Goal: Task Accomplishment & Management: Use online tool/utility

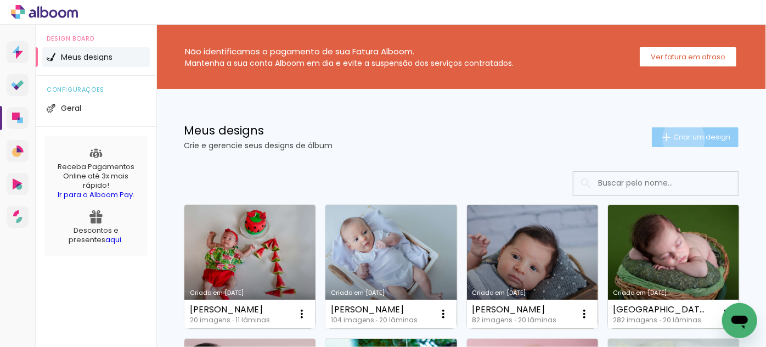
click at [675, 138] on span "Criar um design" at bounding box center [702, 136] width 57 height 7
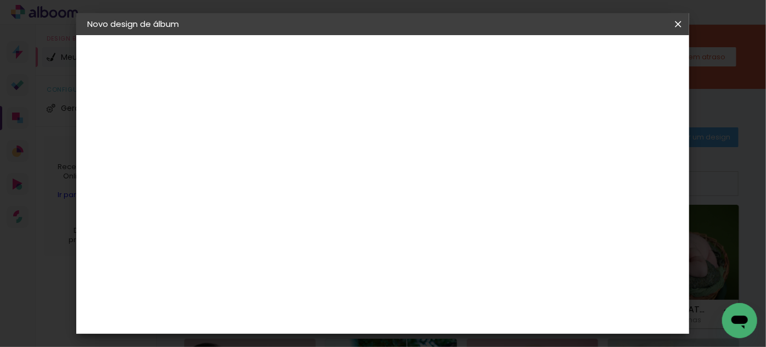
click at [267, 148] on input at bounding box center [267, 147] width 0 height 17
type input "nani"
type paper-input "nani"
click at [379, 65] on paper-button "Avançar" at bounding box center [353, 58] width 54 height 19
click at [0, 0] on slot "Tamanho Livre" at bounding box center [0, 0] width 0 height 0
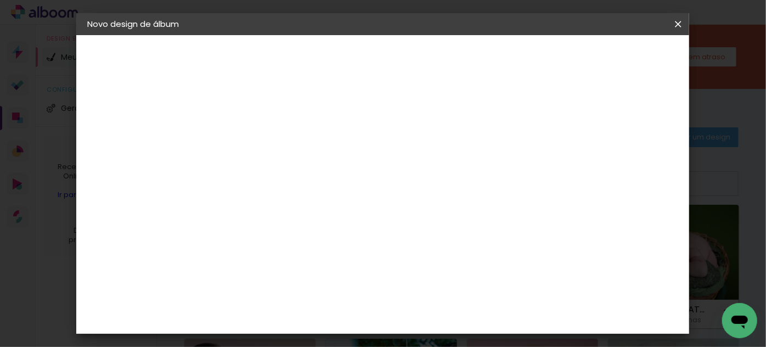
click at [0, 0] on slot "Avançar" at bounding box center [0, 0] width 0 height 0
click at [244, 237] on input "30" at bounding box center [232, 237] width 29 height 16
type input "3"
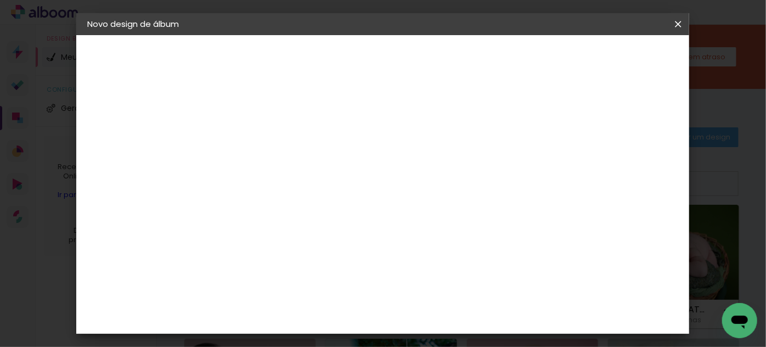
type input "25"
type paper-input "25"
click at [611, 57] on span "Iniciar design" at bounding box center [586, 58] width 50 height 8
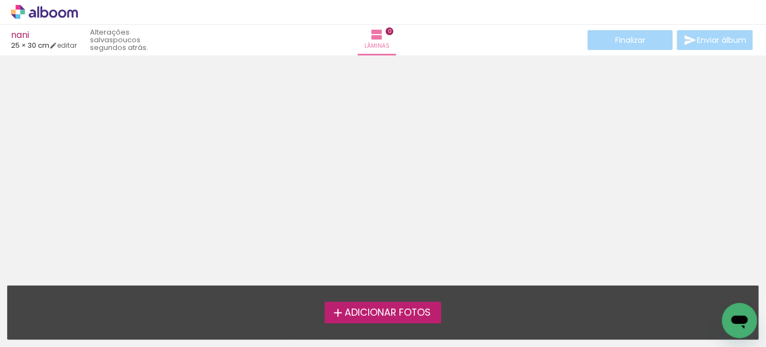
click at [403, 312] on span "Adicionar Fotos" at bounding box center [388, 313] width 86 height 10
click at [0, 0] on input "file" at bounding box center [0, 0] width 0 height 0
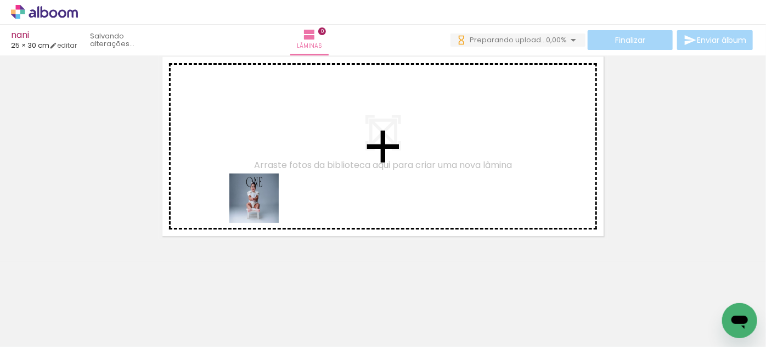
drag, startPoint x: 117, startPoint y: 316, endPoint x: 284, endPoint y: 190, distance: 209.7
click at [284, 190] on quentale-workspace at bounding box center [383, 173] width 766 height 347
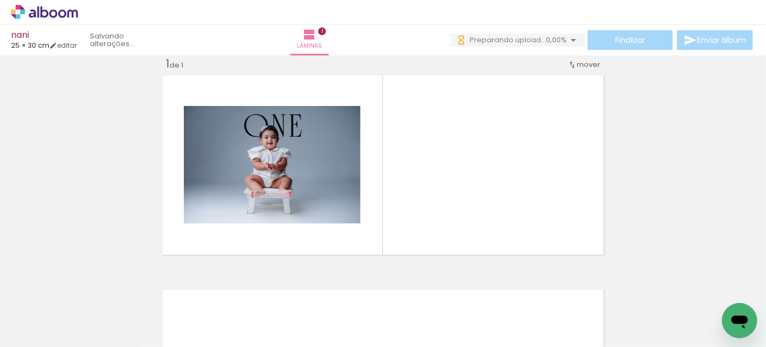
scroll to position [14, 0]
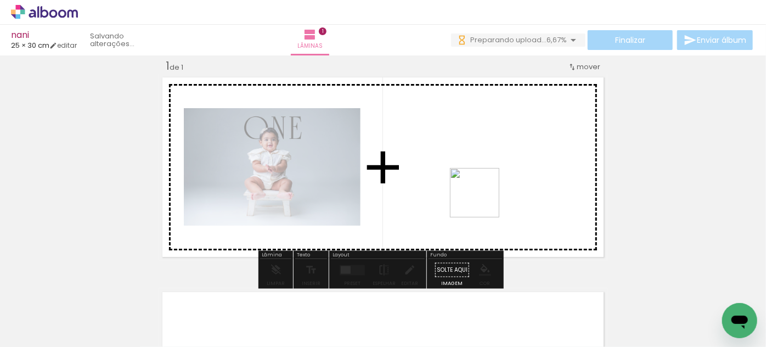
drag, startPoint x: 186, startPoint y: 317, endPoint x: 501, endPoint y: 190, distance: 340.2
click at [501, 190] on quentale-workspace at bounding box center [383, 173] width 766 height 347
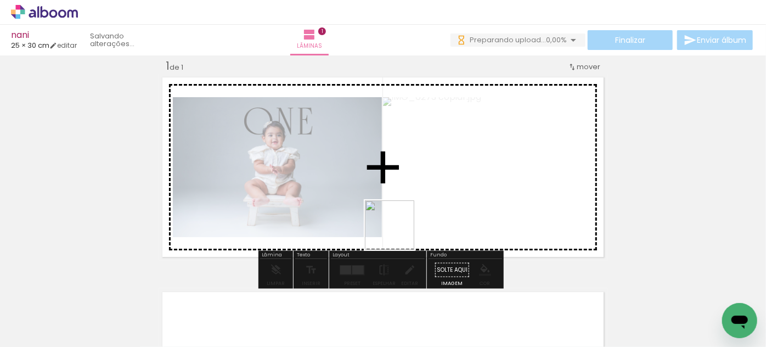
drag, startPoint x: 307, startPoint y: 316, endPoint x: 399, endPoint y: 228, distance: 126.6
click at [399, 228] on quentale-workspace at bounding box center [383, 173] width 766 height 347
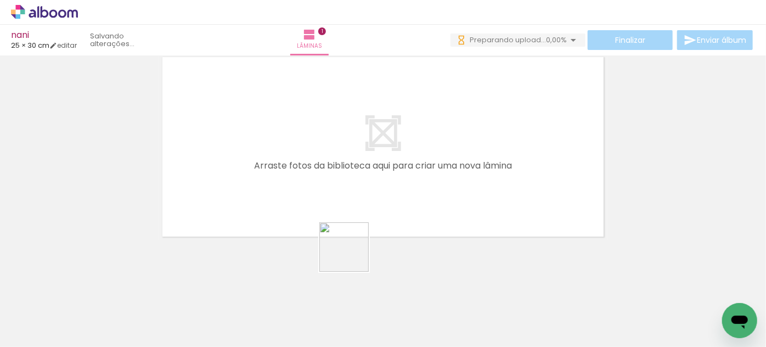
scroll to position [0, 0]
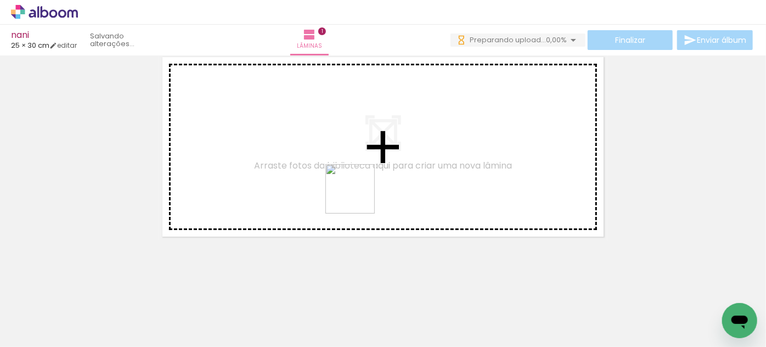
drag, startPoint x: 354, startPoint y: 260, endPoint x: 359, endPoint y: 197, distance: 63.3
click at [359, 197] on quentale-workspace at bounding box center [383, 173] width 766 height 347
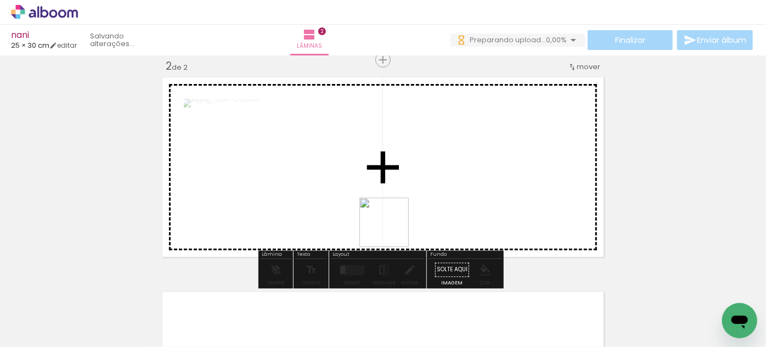
drag, startPoint x: 401, startPoint y: 268, endPoint x: 266, endPoint y: 283, distance: 136.5
click at [389, 212] on quentale-workspace at bounding box center [383, 173] width 766 height 347
drag, startPoint x: 234, startPoint y: 321, endPoint x: 361, endPoint y: 194, distance: 179.4
click at [361, 194] on quentale-workspace at bounding box center [383, 173] width 766 height 347
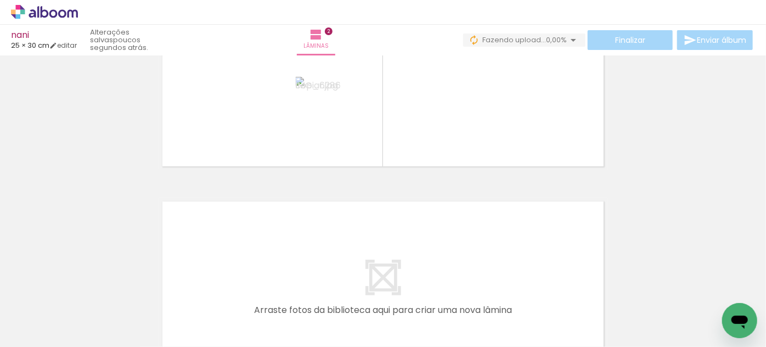
scroll to position [328, 0]
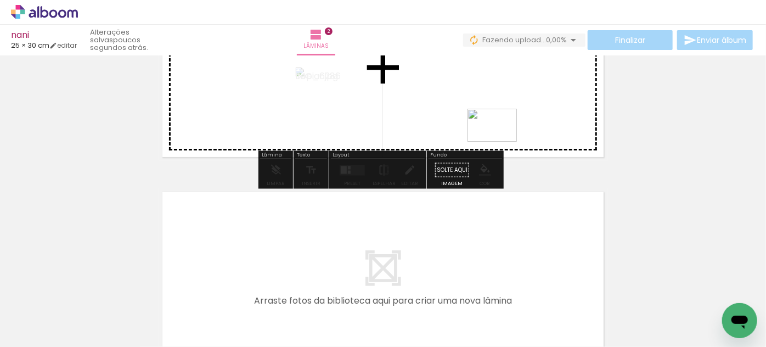
drag, startPoint x: 551, startPoint y: 314, endPoint x: 501, endPoint y: 141, distance: 180.0
click at [501, 141] on quentale-workspace at bounding box center [383, 173] width 766 height 347
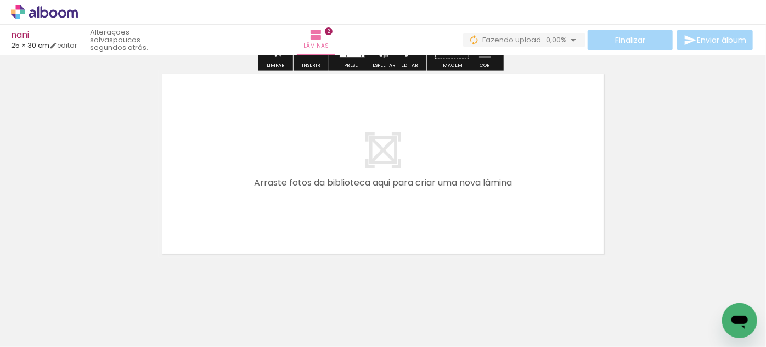
scroll to position [464, 0]
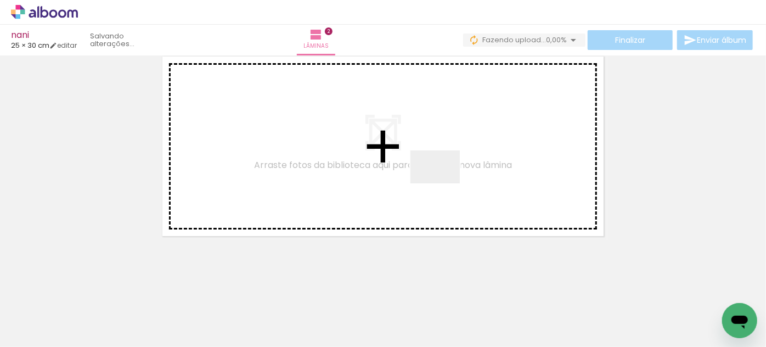
drag, startPoint x: 488, startPoint y: 306, endPoint x: 444, endPoint y: 183, distance: 130.1
click at [444, 183] on quentale-workspace at bounding box center [383, 173] width 766 height 347
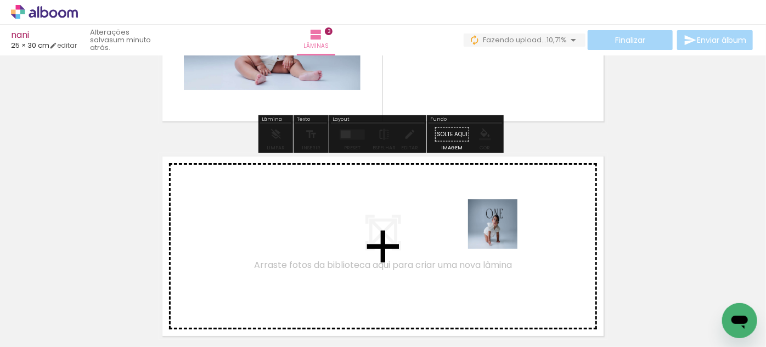
drag, startPoint x: 608, startPoint y: 311, endPoint x: 490, endPoint y: 225, distance: 146.2
click at [490, 225] on quentale-workspace at bounding box center [383, 173] width 766 height 347
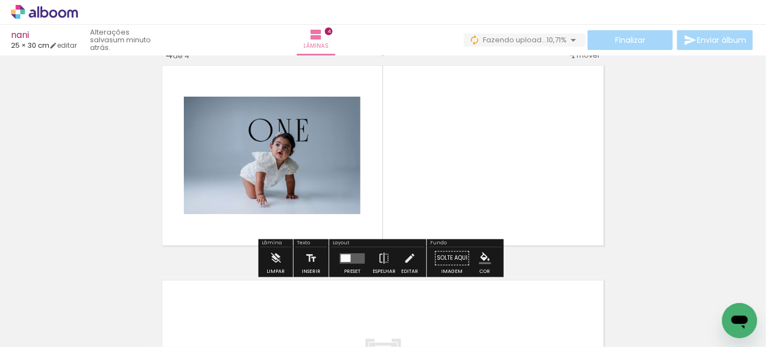
scroll to position [675, 0]
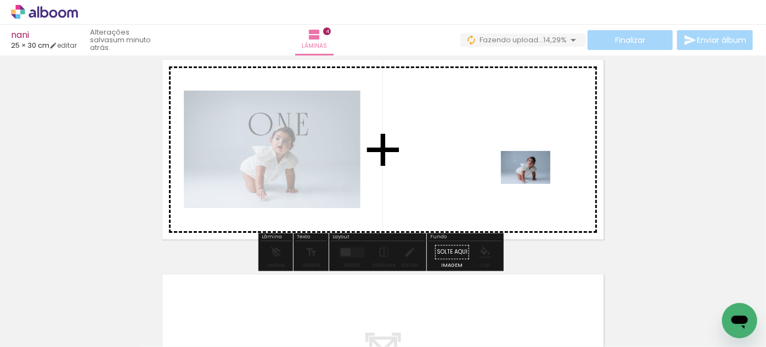
drag, startPoint x: 675, startPoint y: 304, endPoint x: 533, endPoint y: 181, distance: 188.0
click at [533, 181] on quentale-workspace at bounding box center [383, 173] width 766 height 347
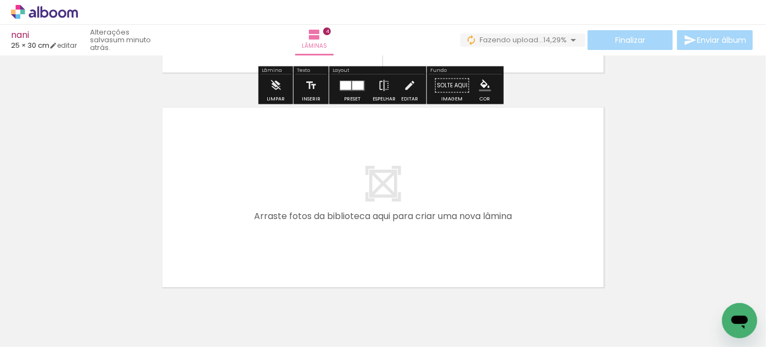
scroll to position [825, 0]
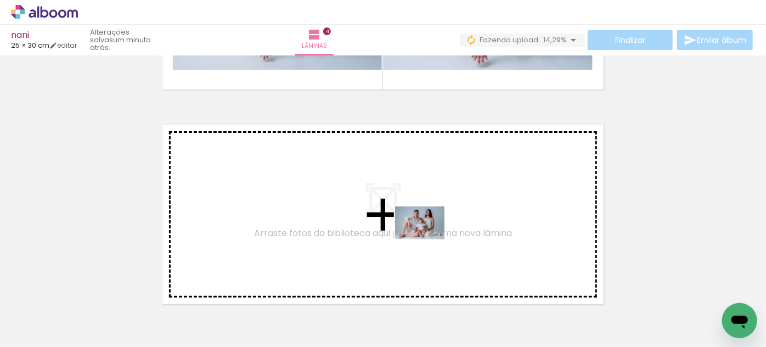
drag, startPoint x: 448, startPoint y: 318, endPoint x: 428, endPoint y: 239, distance: 81.5
click at [428, 239] on quentale-workspace at bounding box center [383, 173] width 766 height 347
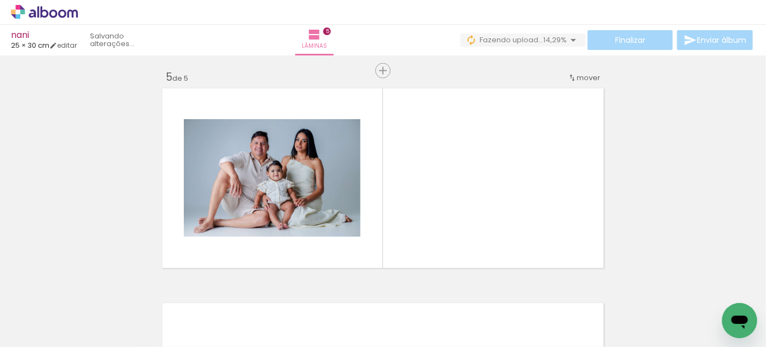
scroll to position [872, 0]
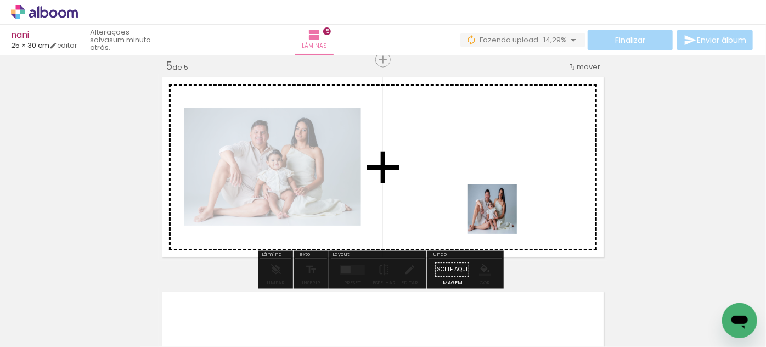
drag, startPoint x: 519, startPoint y: 311, endPoint x: 501, endPoint y: 216, distance: 96.2
click at [501, 216] on quentale-workspace at bounding box center [383, 173] width 766 height 347
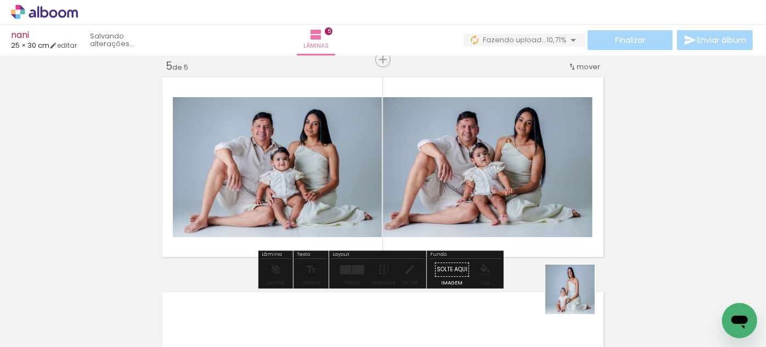
drag, startPoint x: 585, startPoint y: 303, endPoint x: 569, endPoint y: 248, distance: 57.8
click at [535, 228] on quentale-workspace at bounding box center [383, 173] width 766 height 347
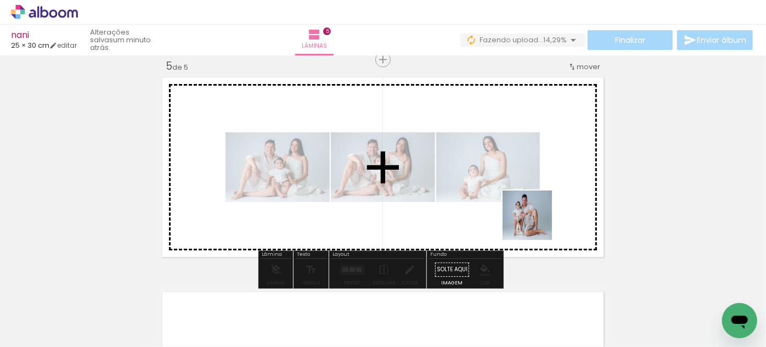
drag, startPoint x: 646, startPoint y: 314, endPoint x: 520, endPoint y: 209, distance: 163.7
click at [520, 209] on quentale-workspace at bounding box center [383, 173] width 766 height 347
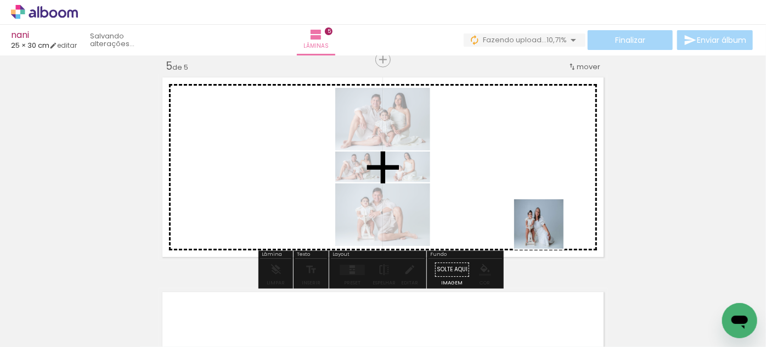
drag, startPoint x: 692, startPoint y: 310, endPoint x: 519, endPoint y: 209, distance: 199.8
click at [519, 209] on quentale-workspace at bounding box center [383, 173] width 766 height 347
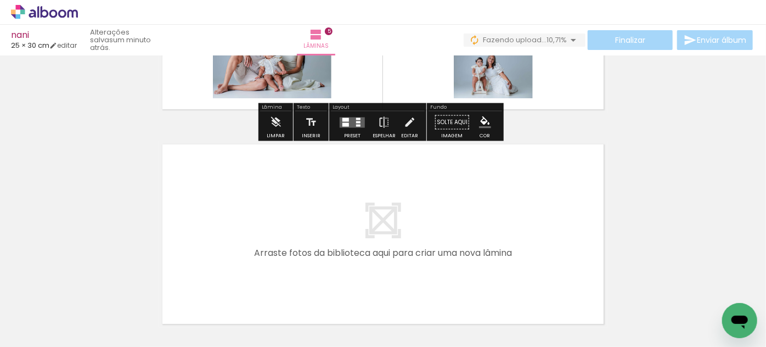
scroll to position [1072, 0]
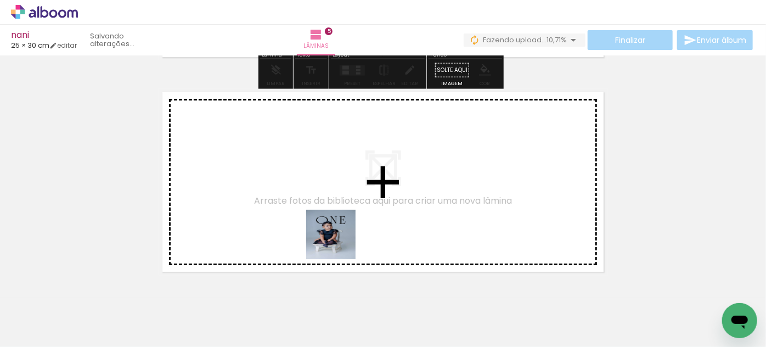
drag, startPoint x: 380, startPoint y: 318, endPoint x: 339, endPoint y: 243, distance: 86.0
click at [339, 243] on quentale-workspace at bounding box center [383, 173] width 766 height 347
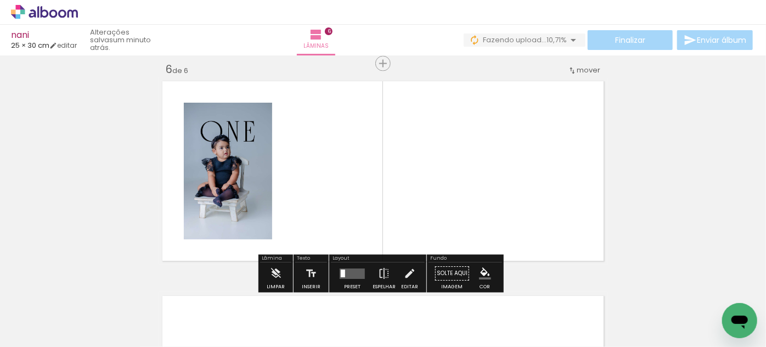
scroll to position [1087, 0]
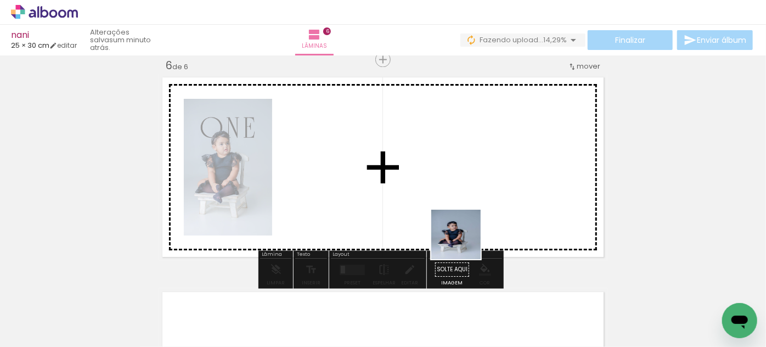
drag, startPoint x: 458, startPoint y: 312, endPoint x: 466, endPoint y: 229, distance: 82.8
click at [466, 229] on quentale-workspace at bounding box center [383, 173] width 766 height 347
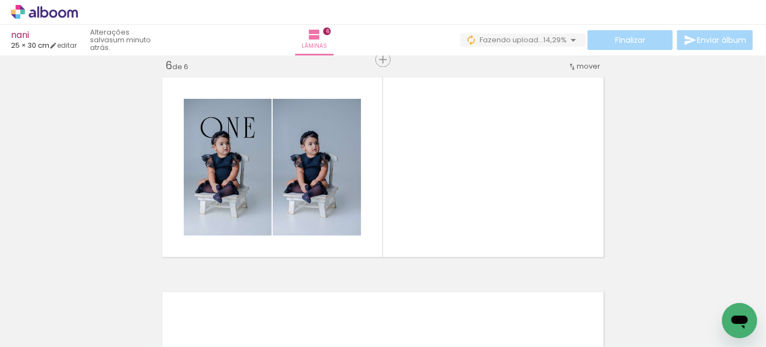
scroll to position [0, 916]
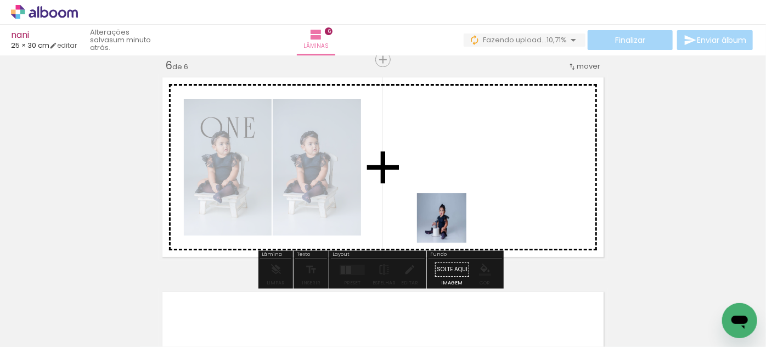
drag, startPoint x: 436, startPoint y: 316, endPoint x: 477, endPoint y: 255, distance: 73.6
click at [449, 215] on quentale-workspace at bounding box center [383, 173] width 766 height 347
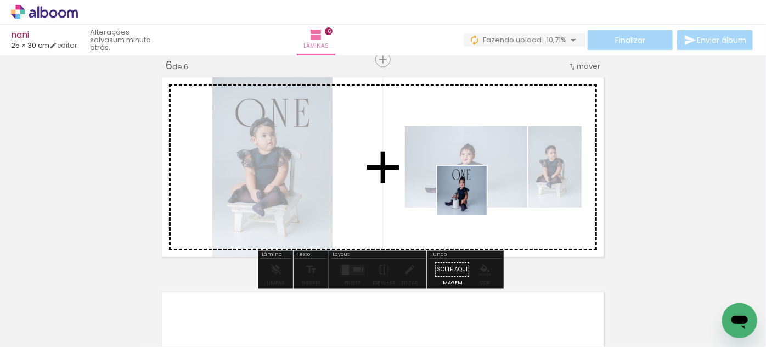
drag, startPoint x: 497, startPoint y: 308, endPoint x: 556, endPoint y: 322, distance: 60.3
click at [466, 194] on quentale-workspace at bounding box center [383, 173] width 766 height 347
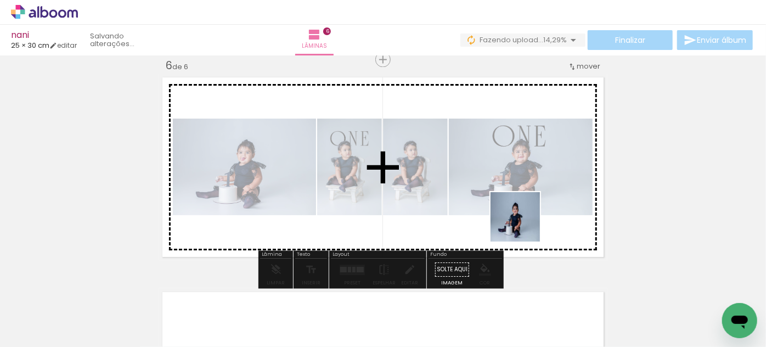
drag, startPoint x: 560, startPoint y: 313, endPoint x: 571, endPoint y: 279, distance: 35.8
click at [523, 211] on quentale-workspace at bounding box center [383, 173] width 766 height 347
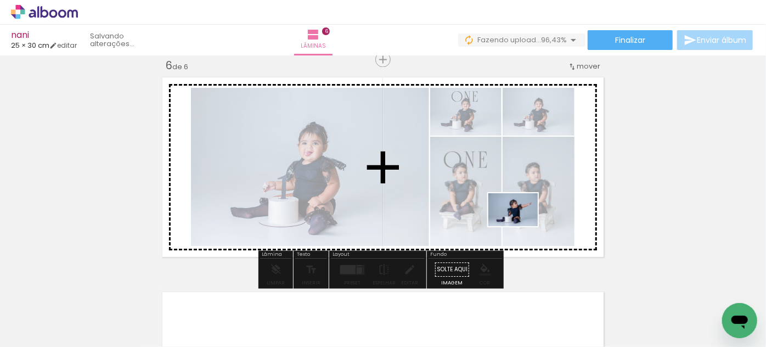
drag, startPoint x: 620, startPoint y: 318, endPoint x: 522, endPoint y: 226, distance: 135.2
click at [522, 226] on quentale-workspace at bounding box center [383, 173] width 766 height 347
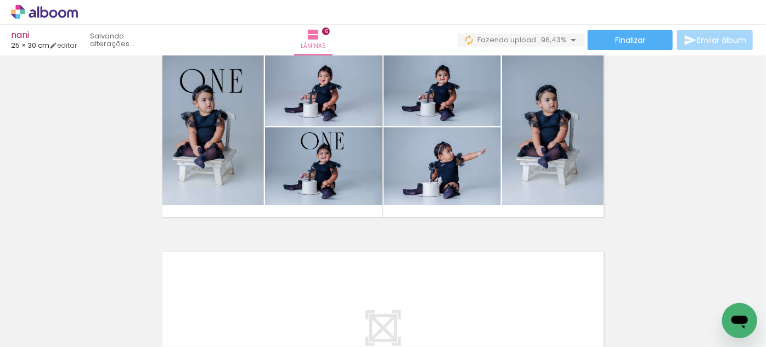
scroll to position [1037, 0]
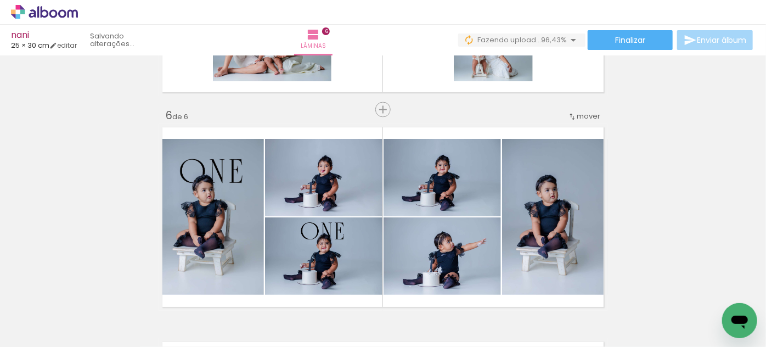
drag, startPoint x: 670, startPoint y: 300, endPoint x: 625, endPoint y: 272, distance: 53.8
click at [548, 231] on quentale-workspace at bounding box center [383, 173] width 766 height 347
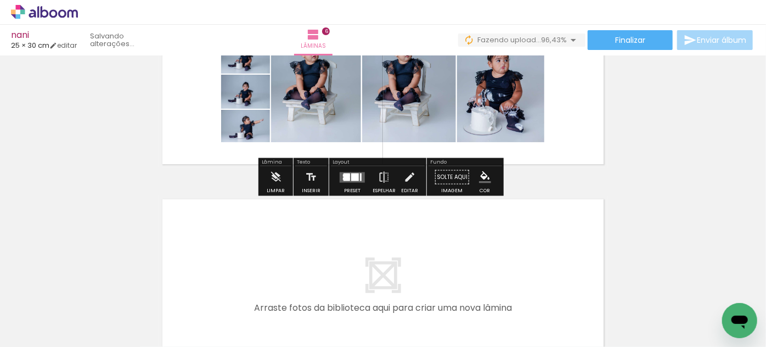
scroll to position [1237, 0]
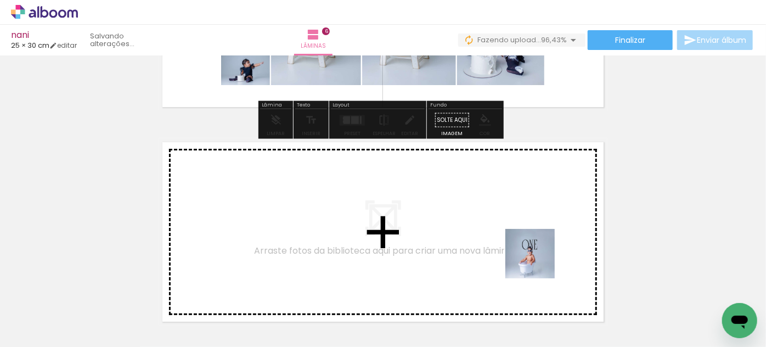
drag, startPoint x: 601, startPoint y: 313, endPoint x: 518, endPoint y: 247, distance: 105.5
click at [518, 247] on quentale-workspace at bounding box center [383, 173] width 766 height 347
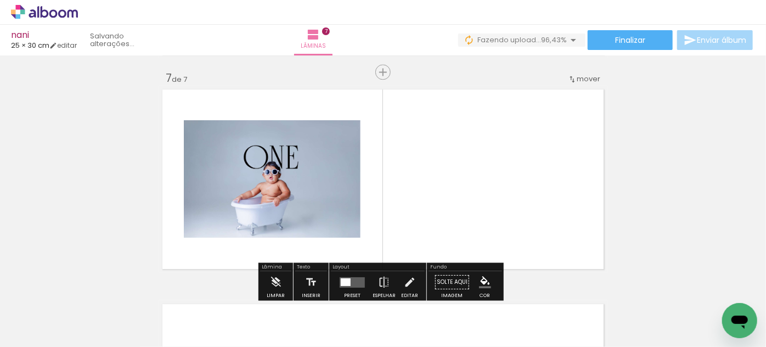
scroll to position [1302, 0]
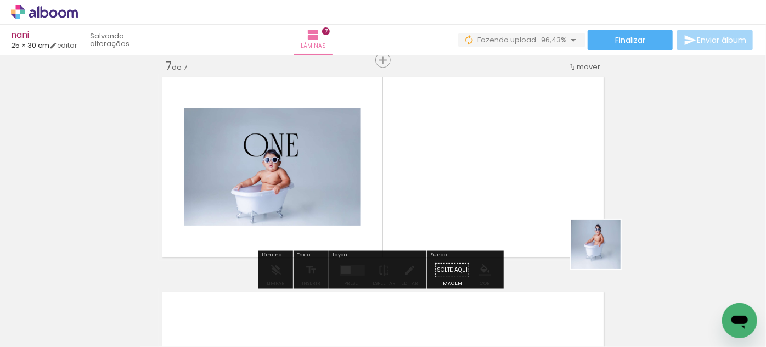
drag, startPoint x: 685, startPoint y: 311, endPoint x: 613, endPoint y: 244, distance: 98.7
click at [565, 216] on quentale-workspace at bounding box center [383, 173] width 766 height 347
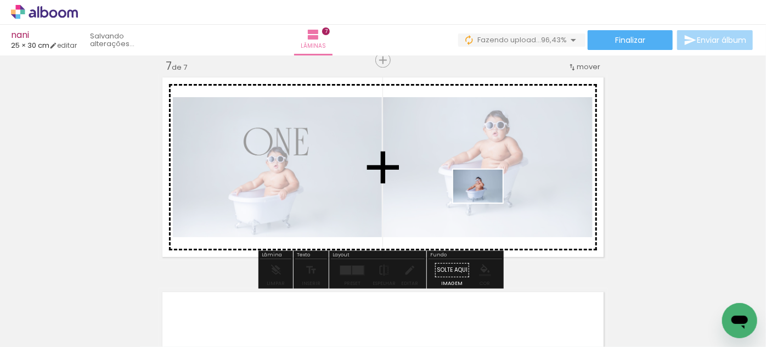
drag, startPoint x: 720, startPoint y: 308, endPoint x: 486, endPoint y: 203, distance: 256.5
click at [486, 203] on quentale-workspace at bounding box center [383, 173] width 766 height 347
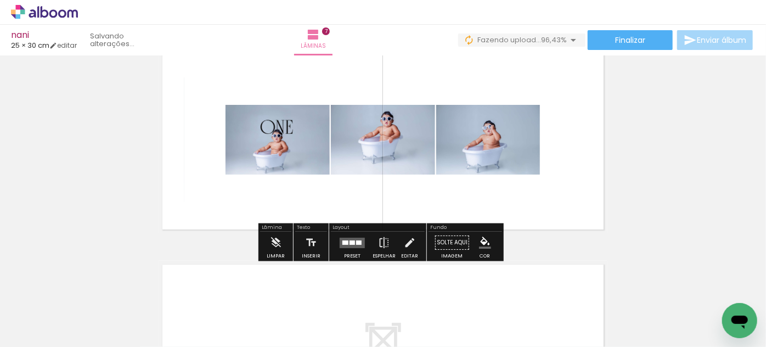
scroll to position [1352, 0]
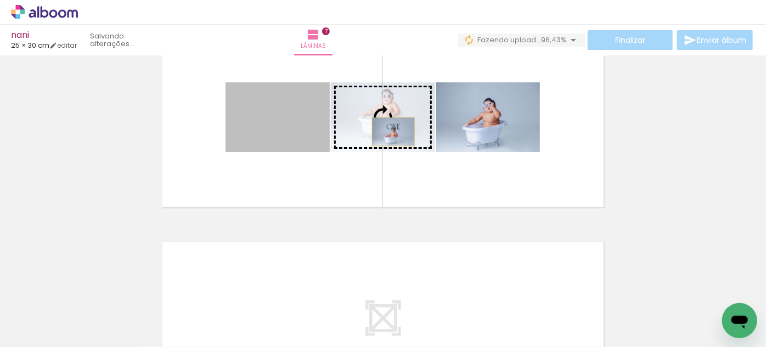
drag, startPoint x: 304, startPoint y: 130, endPoint x: 390, endPoint y: 131, distance: 85.7
click at [0, 0] on slot at bounding box center [0, 0] width 0 height 0
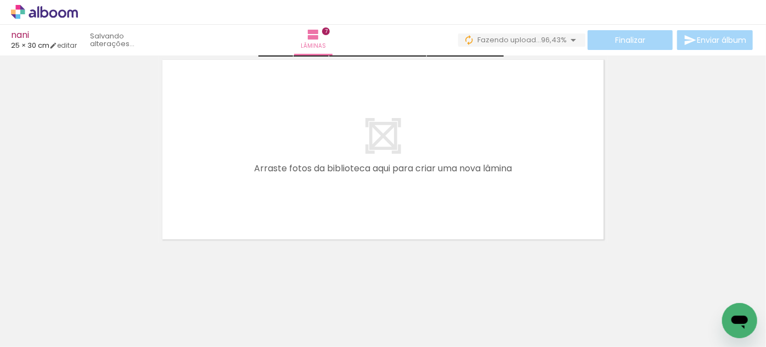
scroll to position [1537, 0]
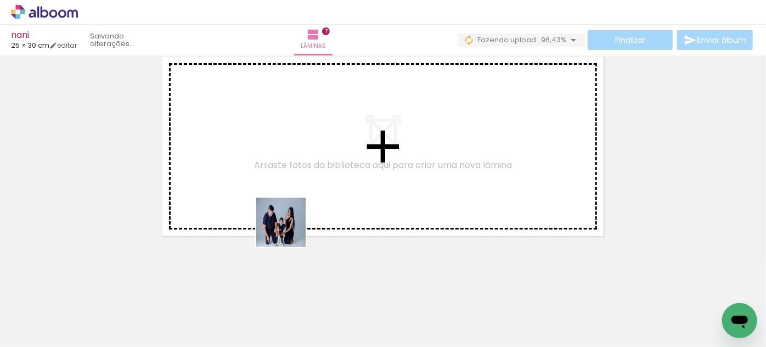
drag, startPoint x: 240, startPoint y: 310, endPoint x: 199, endPoint y: 305, distance: 41.5
click at [299, 191] on quentale-workspace at bounding box center [383, 173] width 766 height 347
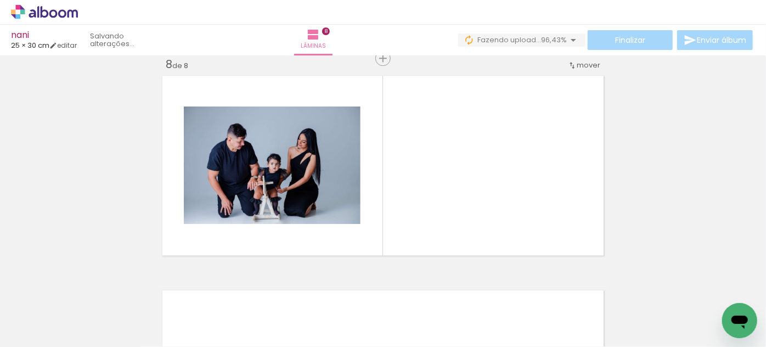
scroll to position [1516, 0]
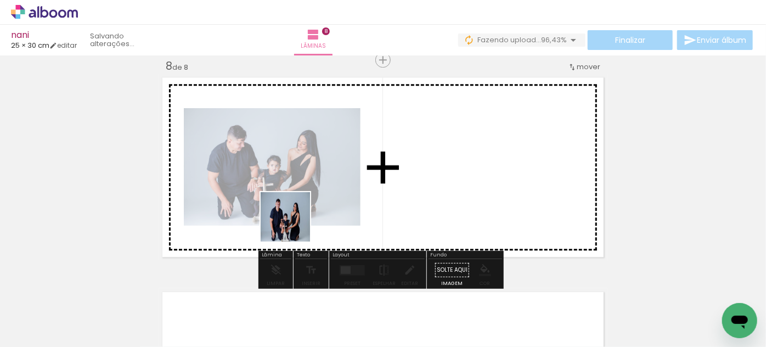
drag, startPoint x: 166, startPoint y: 317, endPoint x: 295, endPoint y: 223, distance: 159.9
click at [295, 223] on quentale-workspace at bounding box center [383, 173] width 766 height 347
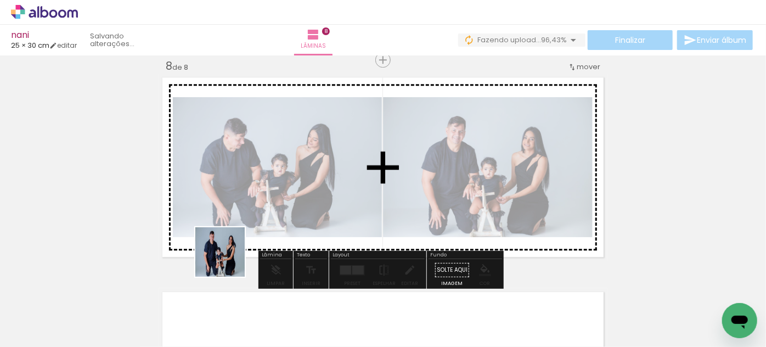
drag, startPoint x: 115, startPoint y: 311, endPoint x: 261, endPoint y: 245, distance: 160.7
click at [233, 252] on quentale-workspace at bounding box center [383, 173] width 766 height 347
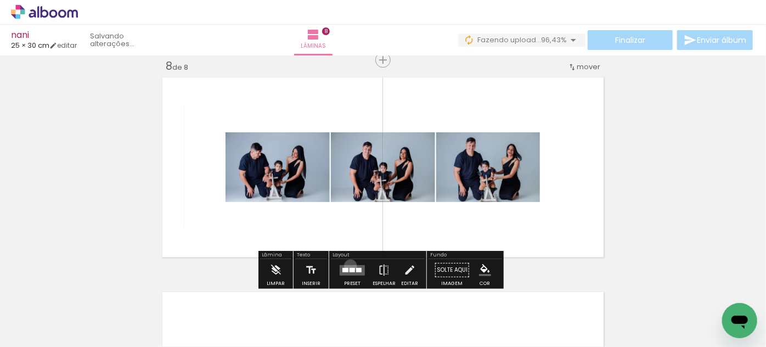
click at [348, 265] on quentale-layouter at bounding box center [352, 270] width 25 height 10
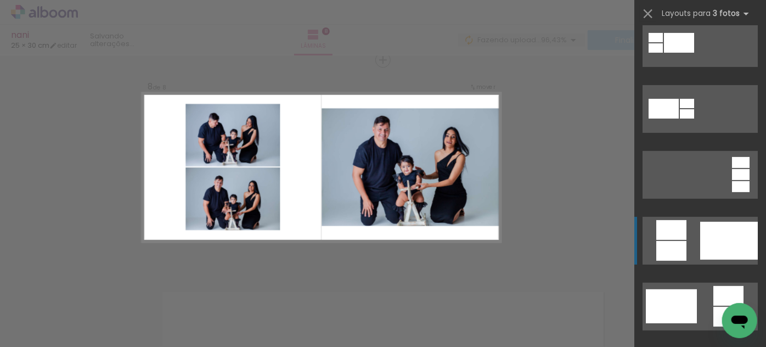
scroll to position [249, 0]
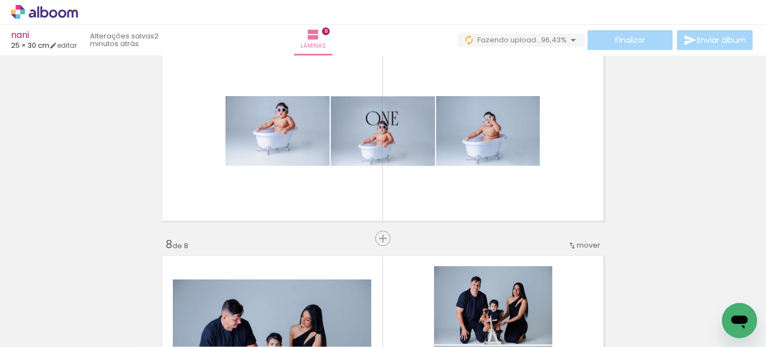
scroll to position [1317, 0]
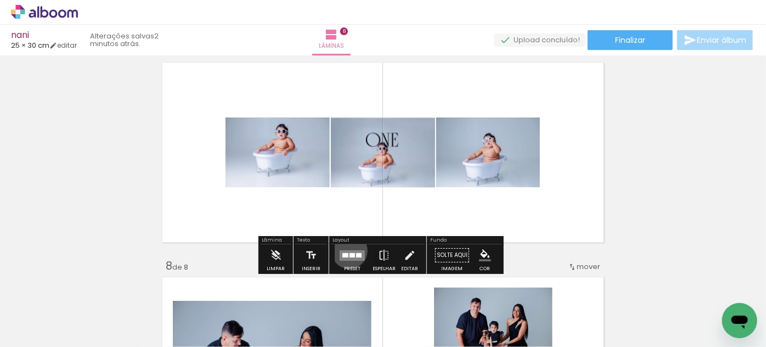
click at [347, 250] on quentale-layouter at bounding box center [352, 255] width 25 height 10
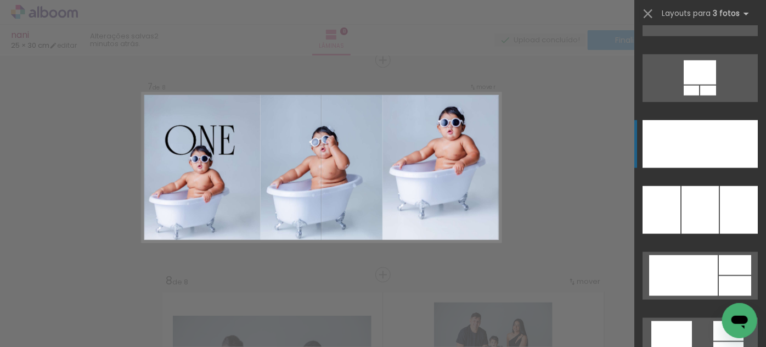
scroll to position [2695, 0]
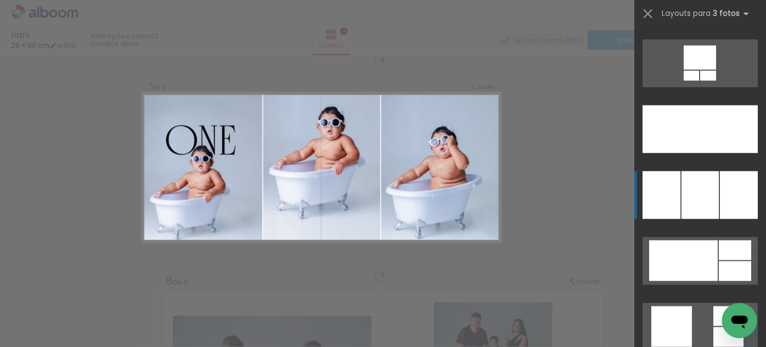
click at [709, 153] on div at bounding box center [701, 129] width 42 height 48
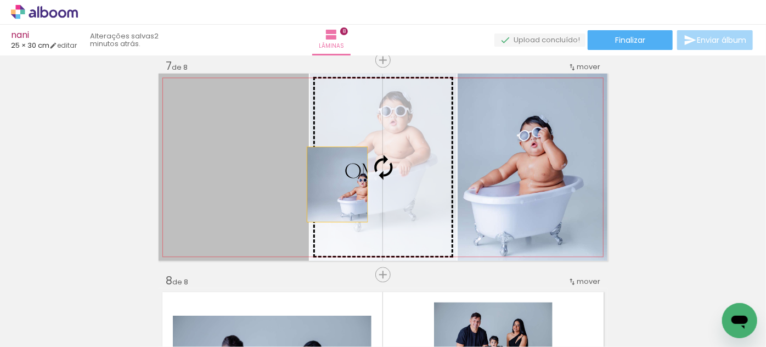
drag, startPoint x: 240, startPoint y: 184, endPoint x: 334, endPoint y: 184, distance: 93.9
click at [0, 0] on slot at bounding box center [0, 0] width 0 height 0
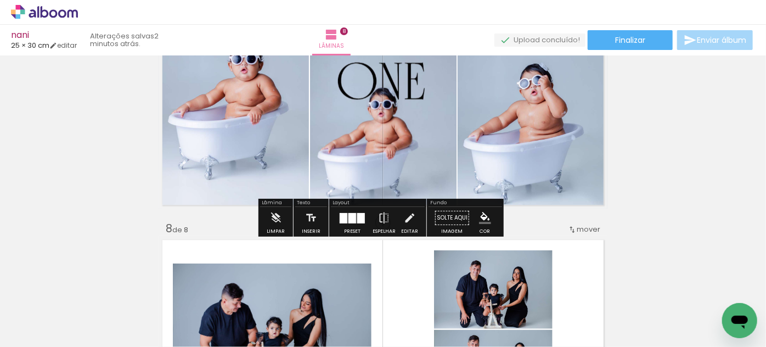
scroll to position [1302, 0]
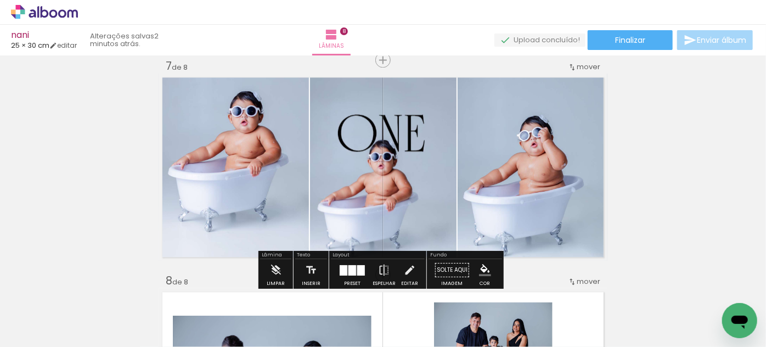
click at [351, 267] on div at bounding box center [353, 270] width 8 height 10
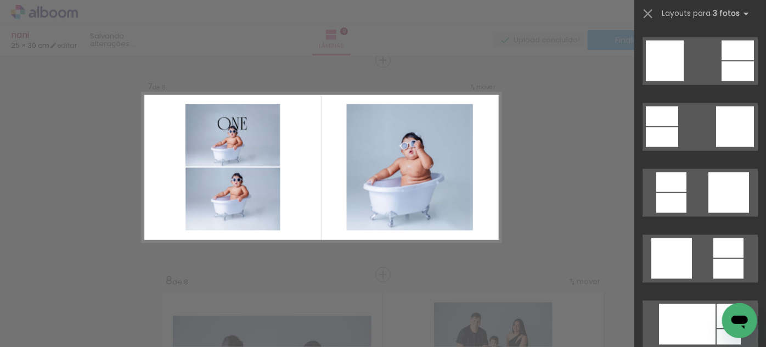
scroll to position [3082, 0]
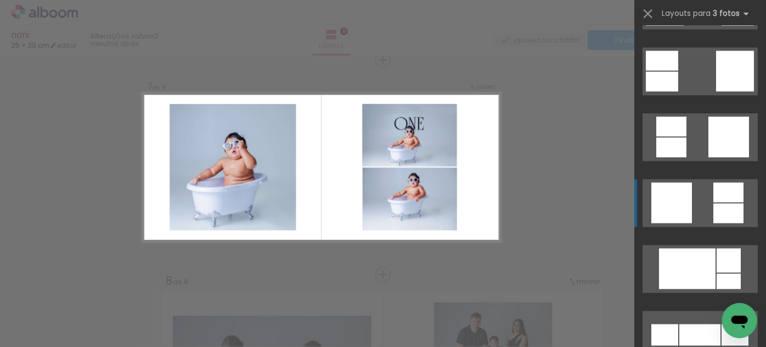
click at [717, 206] on div at bounding box center [729, 214] width 30 height 20
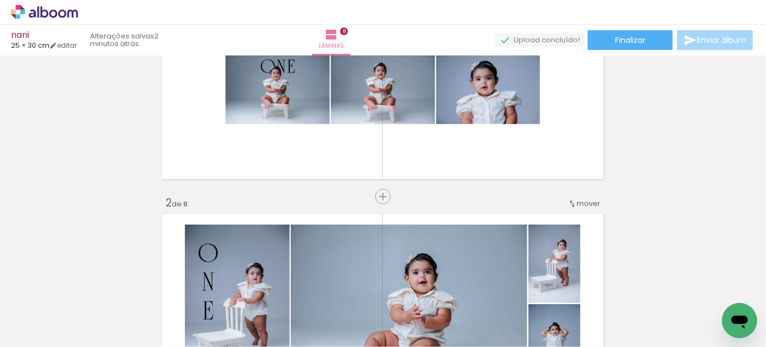
scroll to position [0, 0]
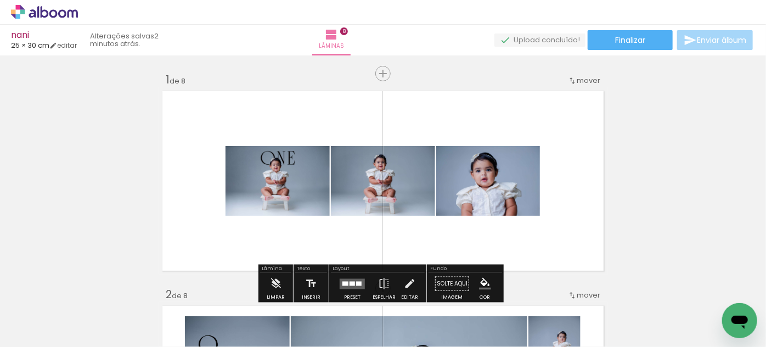
click at [435, 120] on quentale-layouter at bounding box center [383, 180] width 449 height 187
click at [504, 120] on quentale-layouter at bounding box center [383, 180] width 449 height 187
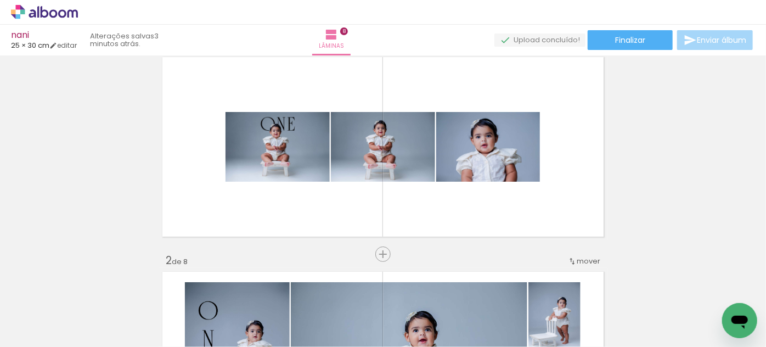
scroll to position [49, 0]
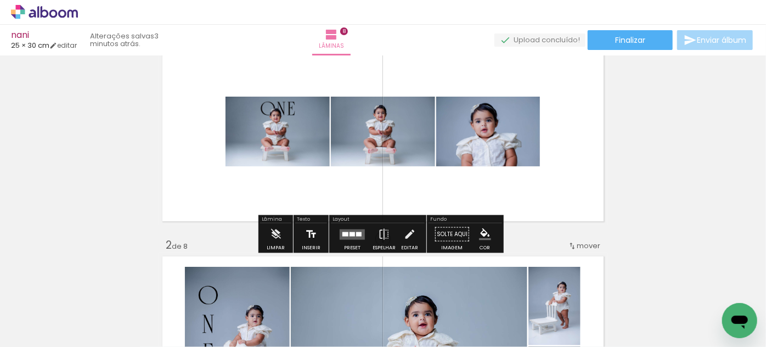
click at [310, 233] on iron-icon at bounding box center [311, 234] width 12 height 22
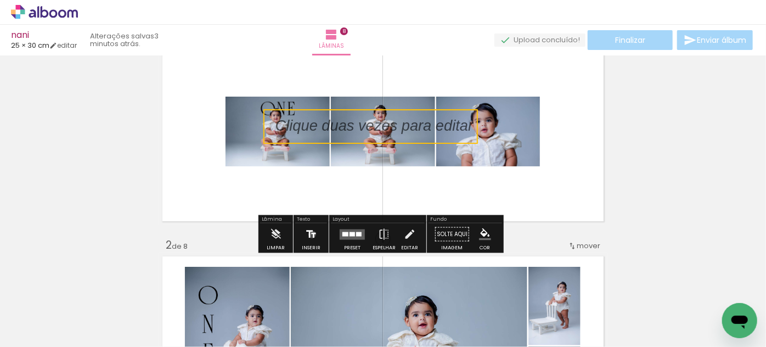
click at [311, 234] on iron-icon at bounding box center [311, 234] width 12 height 22
click at [446, 231] on paper-button "Solte aqui Imagem" at bounding box center [453, 237] width 40 height 28
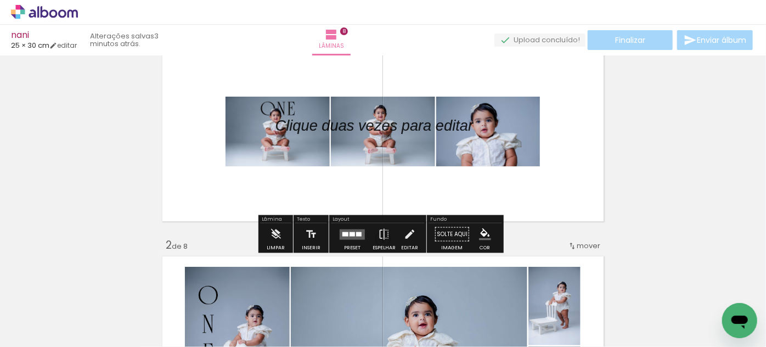
click at [384, 73] on quentale-layouter at bounding box center [383, 131] width 449 height 187
click at [445, 235] on paper-button "Solte aqui Imagem" at bounding box center [453, 237] width 40 height 28
click at [446, 234] on paper-button "Solte aqui Imagem" at bounding box center [453, 237] width 40 height 28
click at [449, 242] on paper-button "Solte aqui Imagem" at bounding box center [453, 237] width 40 height 28
click at [452, 233] on paper-button "Solte aqui Imagem" at bounding box center [453, 237] width 40 height 28
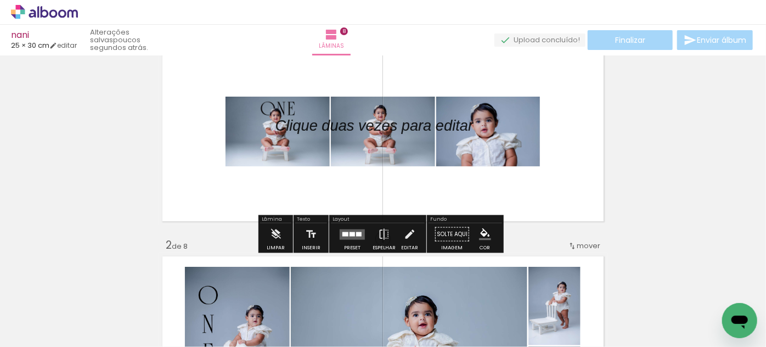
click at [447, 232] on paper-button "Solte aqui Imagem" at bounding box center [453, 237] width 40 height 28
click at [451, 231] on paper-button "Solte aqui Imagem" at bounding box center [453, 237] width 40 height 28
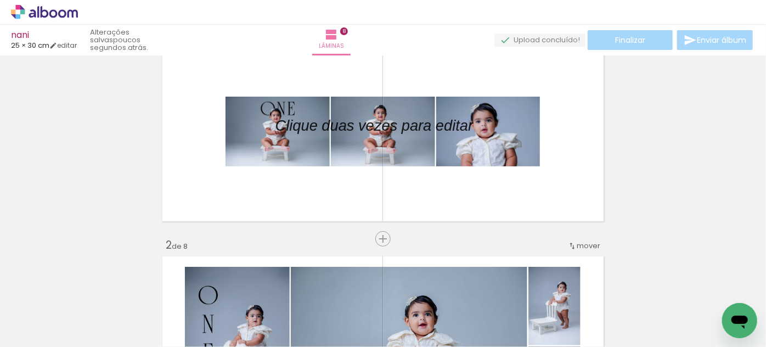
click at [36, 329] on span "Adicionar Fotos" at bounding box center [39, 332] width 33 height 12
click at [0, 0] on input "file" at bounding box center [0, 0] width 0 height 0
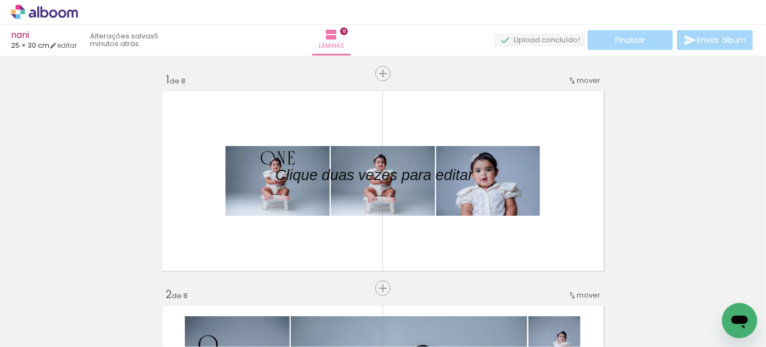
scroll to position [0, 1048]
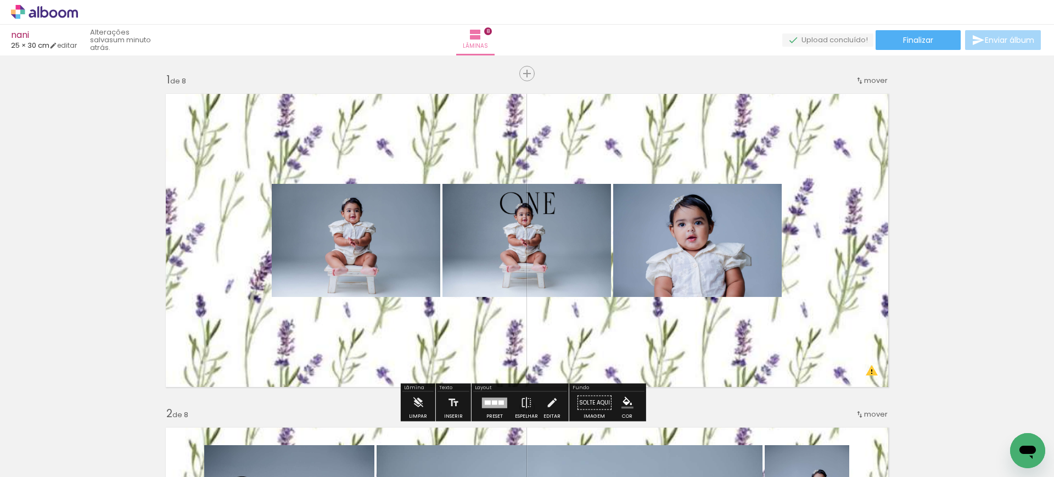
click at [38, 346] on span "Adicionar Fotos" at bounding box center [39, 462] width 33 height 12
click at [0, 0] on input "file" at bounding box center [0, 0] width 0 height 0
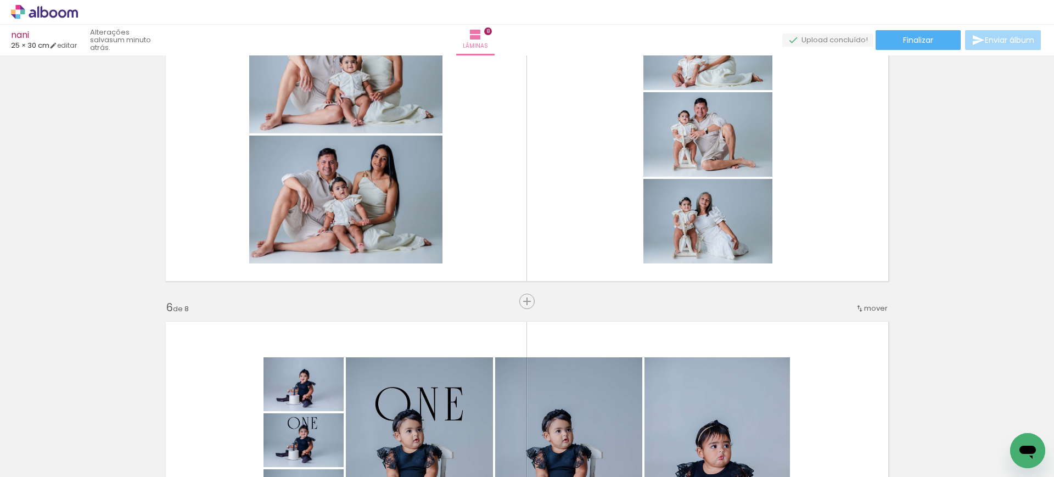
scroll to position [0, 1068]
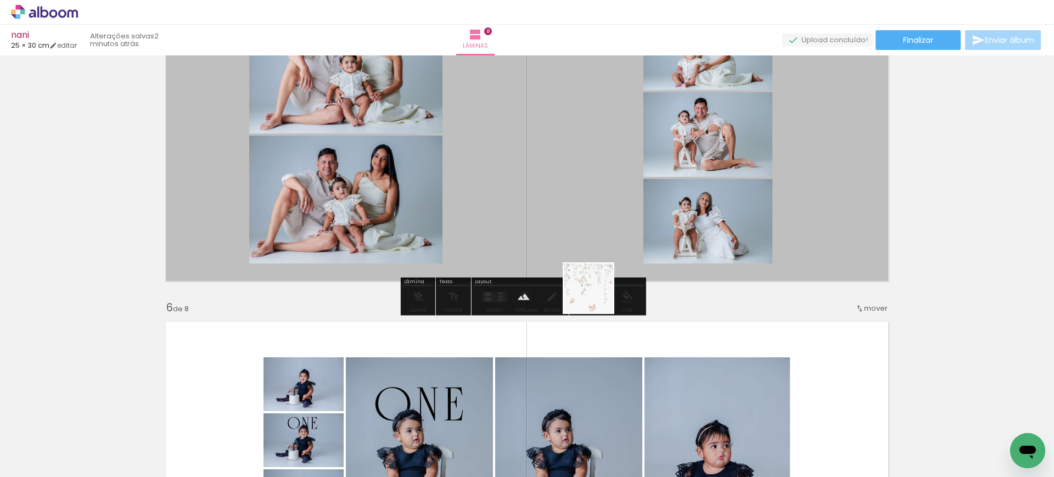
drag, startPoint x: 1006, startPoint y: 438, endPoint x: 597, endPoint y: 296, distance: 433.4
click at [597, 296] on quentale-workspace at bounding box center [527, 238] width 1054 height 477
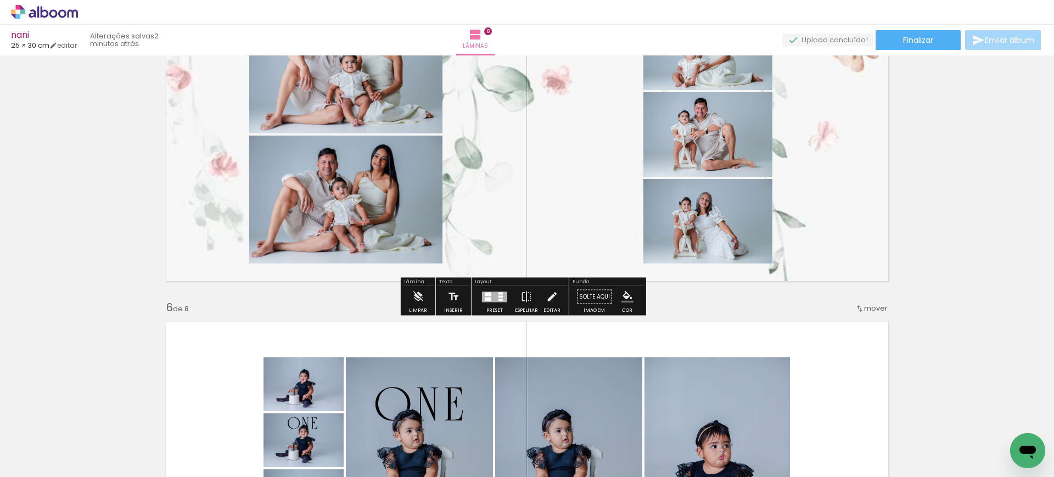
click at [766, 191] on div "Inserir lâmina 1 de 8 Inserir lâmina 2 de 8 Inserir lâmina 3 de 8 Inserir lâmin…" at bounding box center [527, 120] width 1054 height 3005
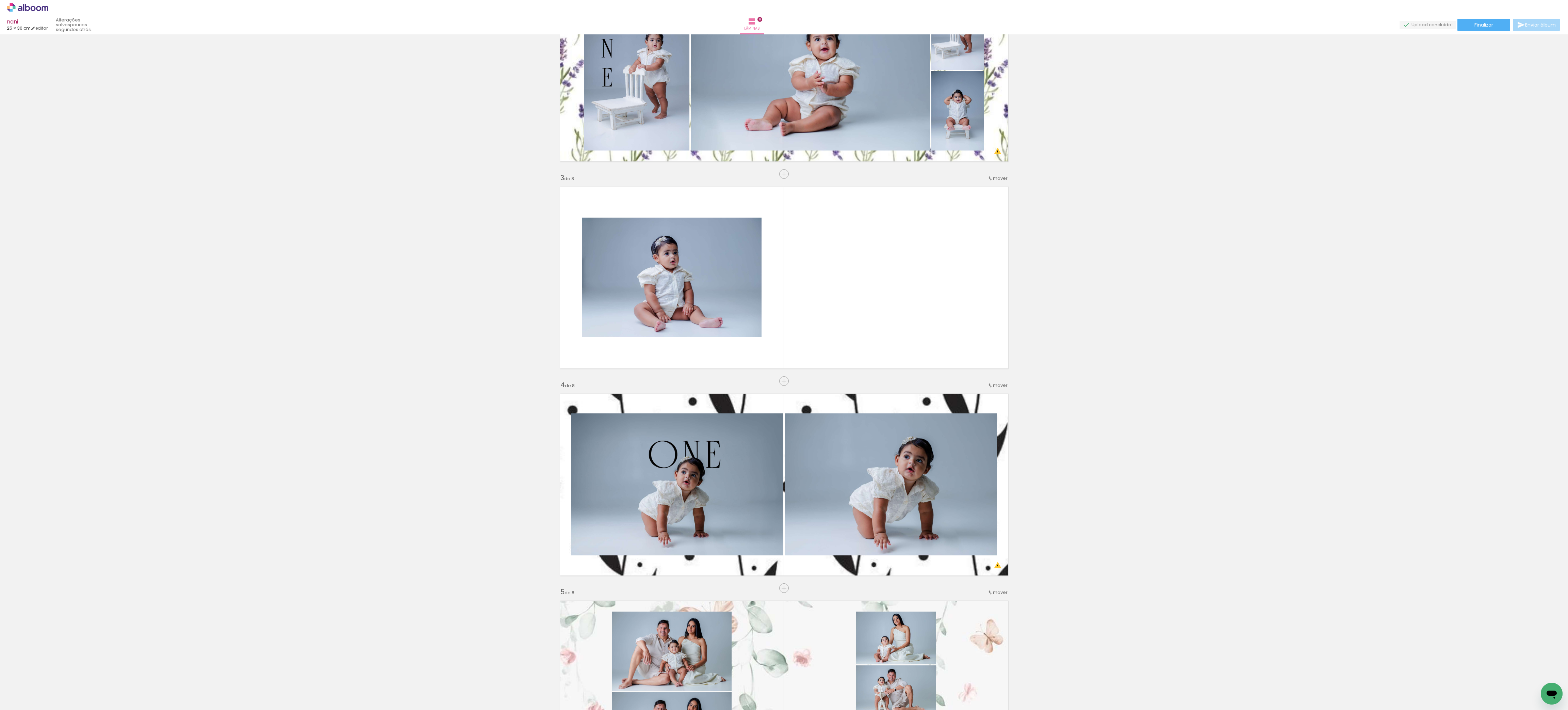
scroll to position [247, 0]
